Goal: Information Seeking & Learning: Learn about a topic

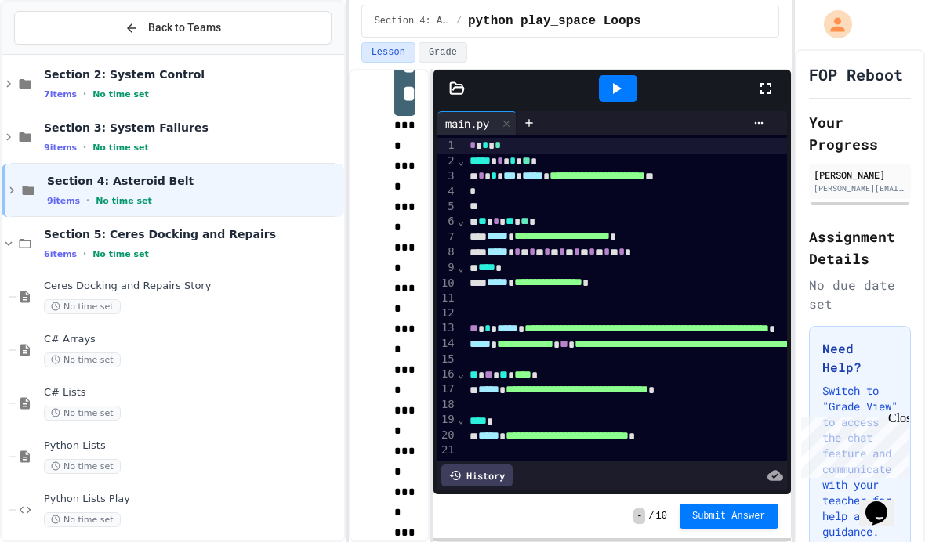
scroll to position [147, 0]
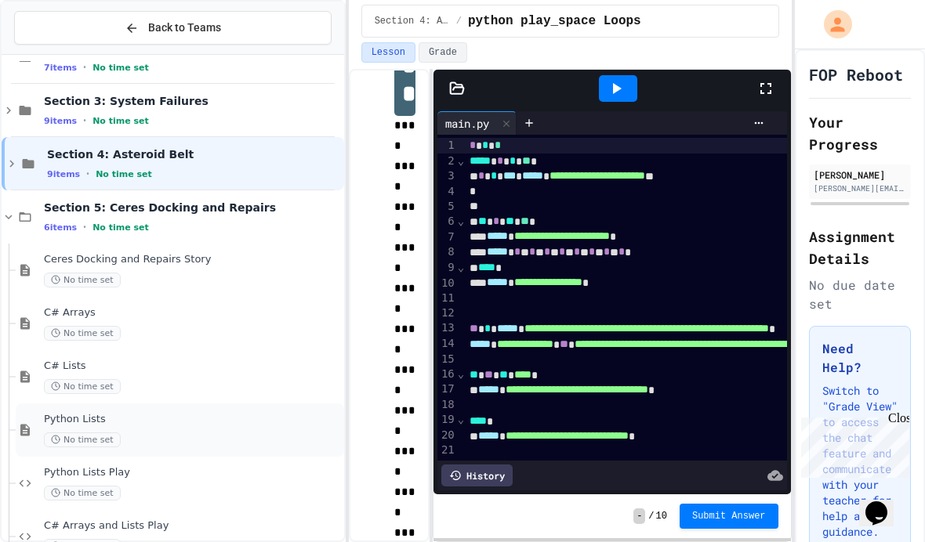
click at [259, 404] on div "Python Lists No time set" at bounding box center [180, 430] width 328 height 53
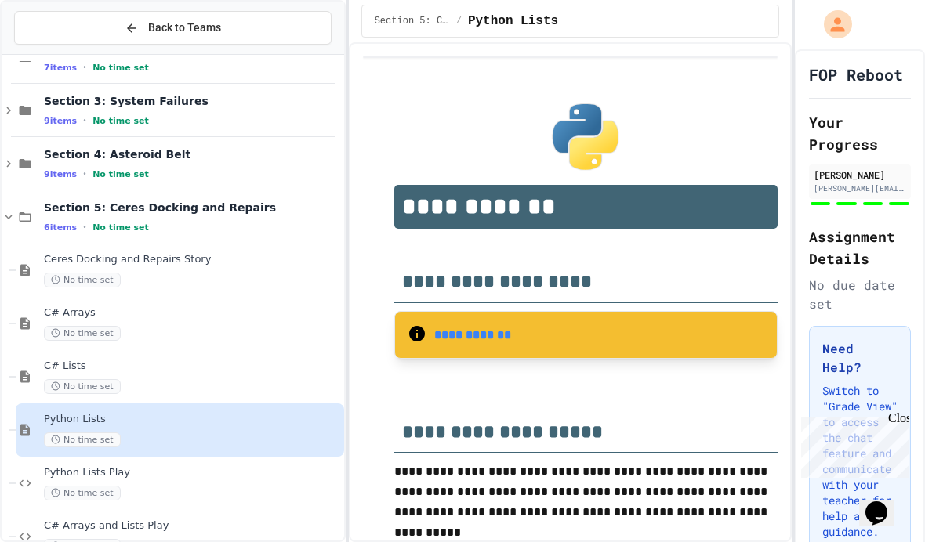
scroll to position [44, 0]
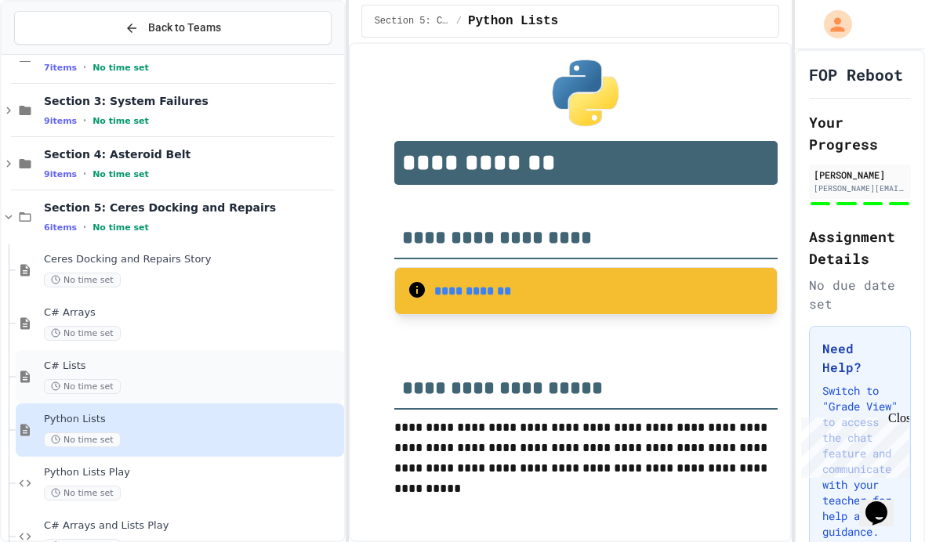
click at [299, 379] on div "No time set" at bounding box center [192, 386] width 297 height 15
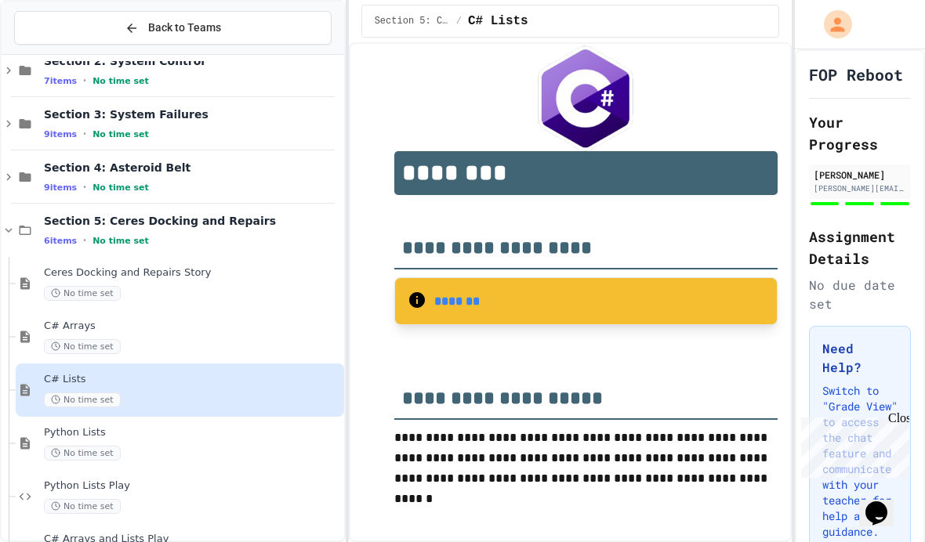
scroll to position [134, 0]
click at [106, 319] on div "C# Arrays No time set" at bounding box center [192, 336] width 297 height 34
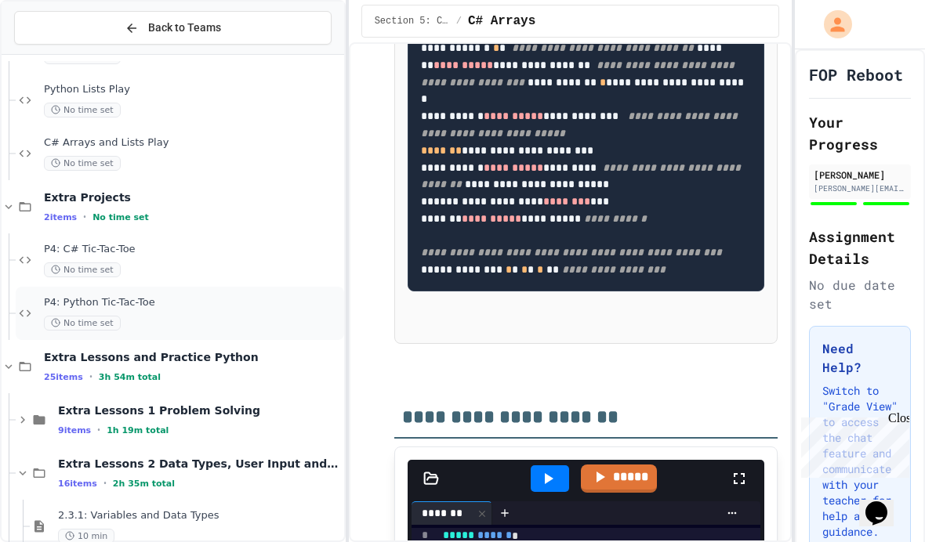
click at [121, 287] on div "P4: Python Tic-Tac-Toe No time set" at bounding box center [180, 313] width 328 height 53
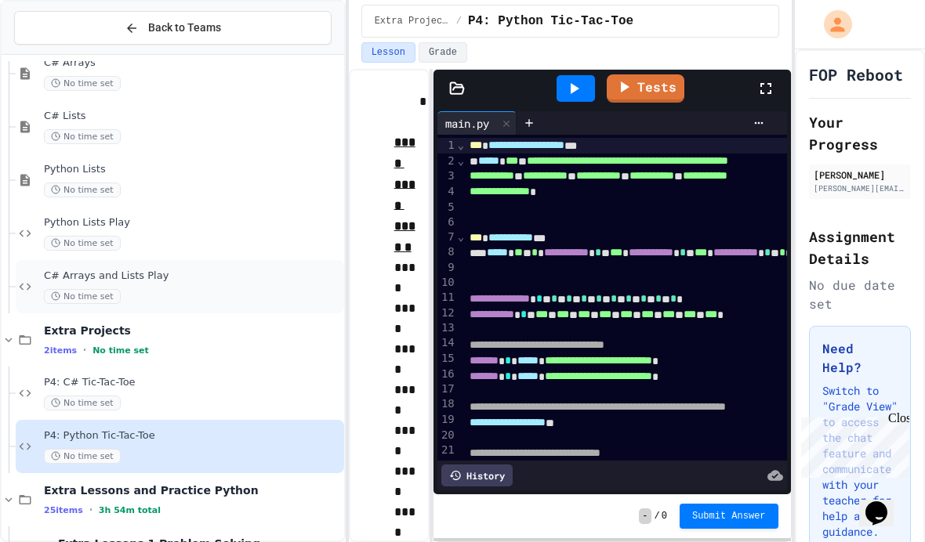
click at [115, 270] on span "C# Arrays and Lists Play" at bounding box center [192, 276] width 297 height 13
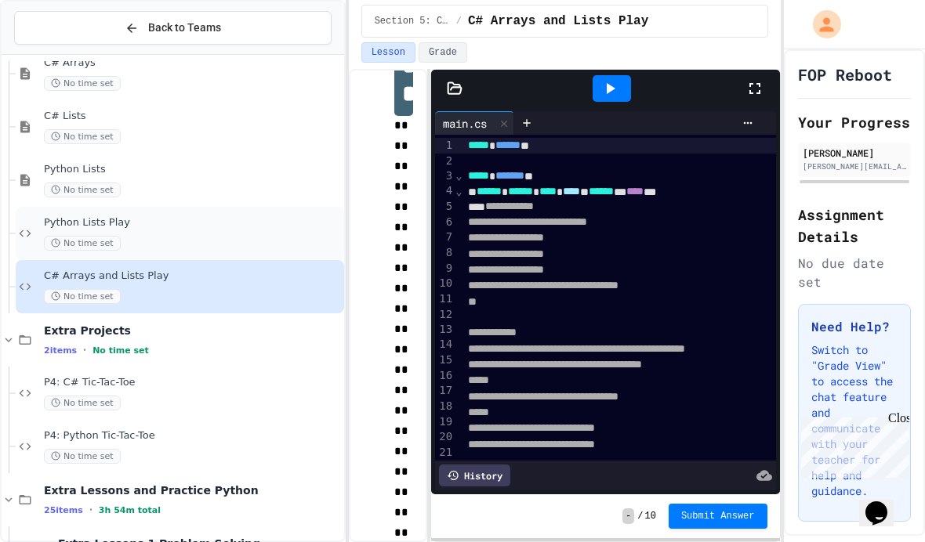
click at [86, 223] on div "Python Lists Play No time set" at bounding box center [192, 233] width 297 height 34
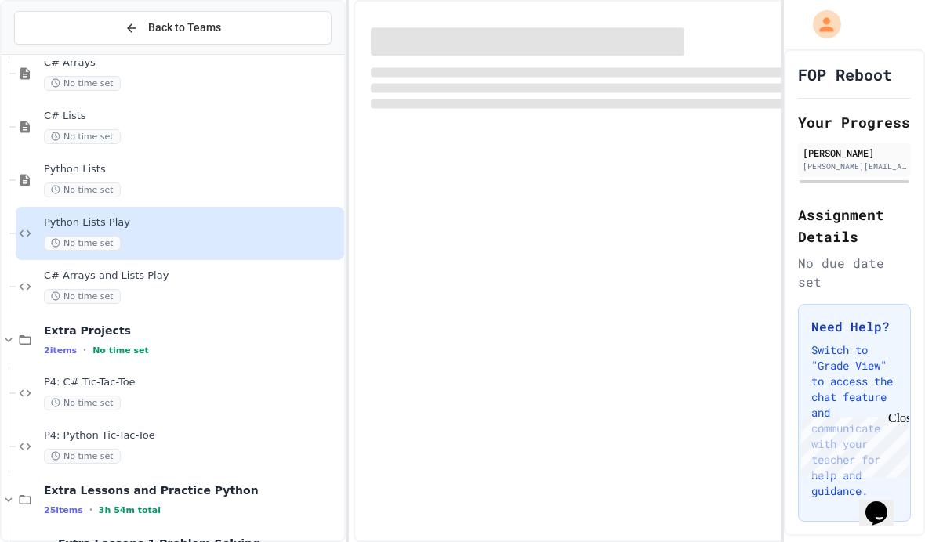
click at [59, 115] on div "C# Lists No time set" at bounding box center [192, 127] width 297 height 34
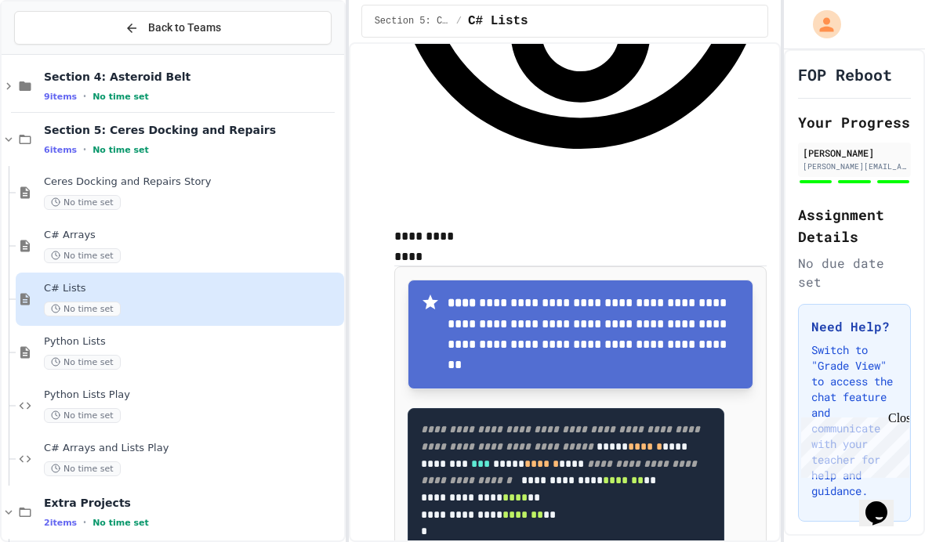
scroll to position [205, 0]
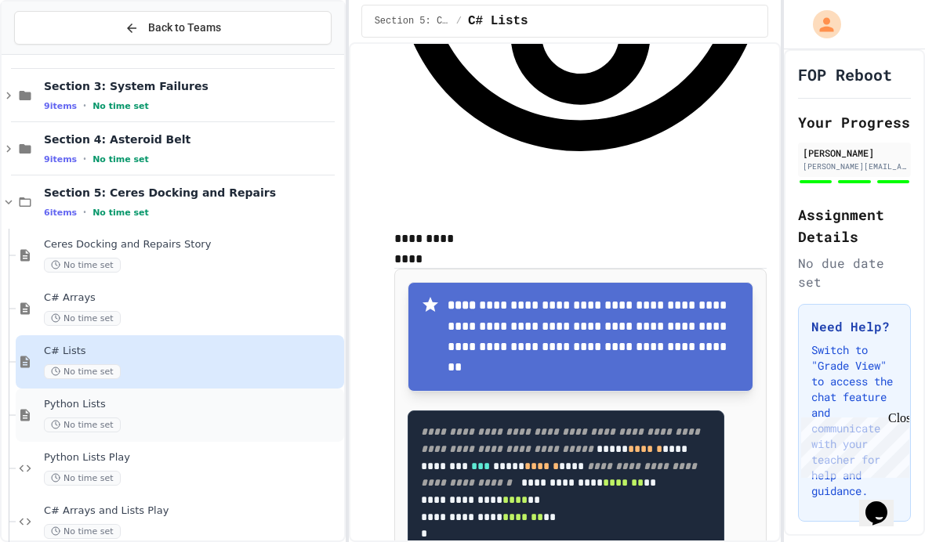
click at [248, 398] on div "Python Lists No time set" at bounding box center [192, 415] width 297 height 34
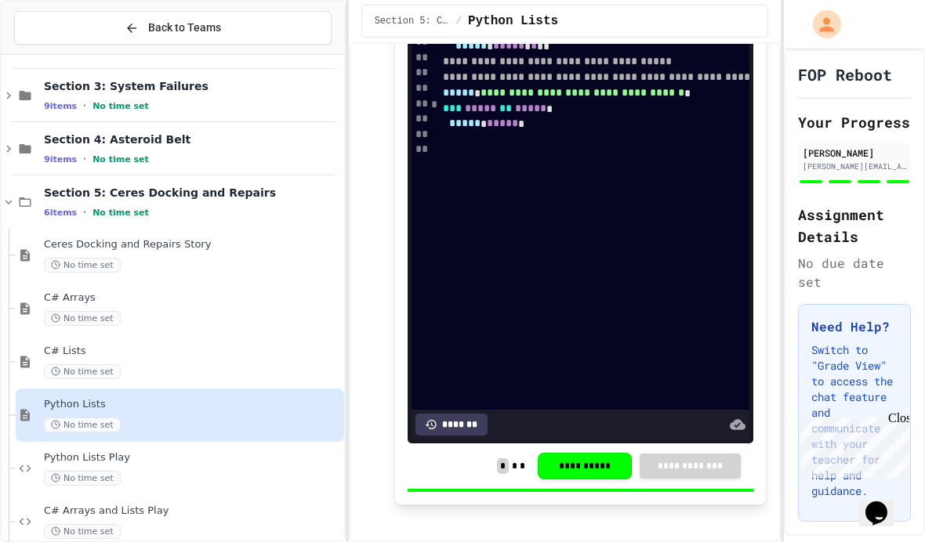
click at [612, 357] on div "**********" at bounding box center [636, 144] width 396 height 532
